Goal: Use online tool/utility: Use online tool/utility

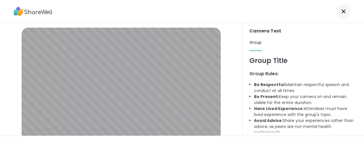
click at [344, 10] on icon at bounding box center [343, 11] width 7 height 7
